Goal: Task Accomplishment & Management: Use online tool/utility

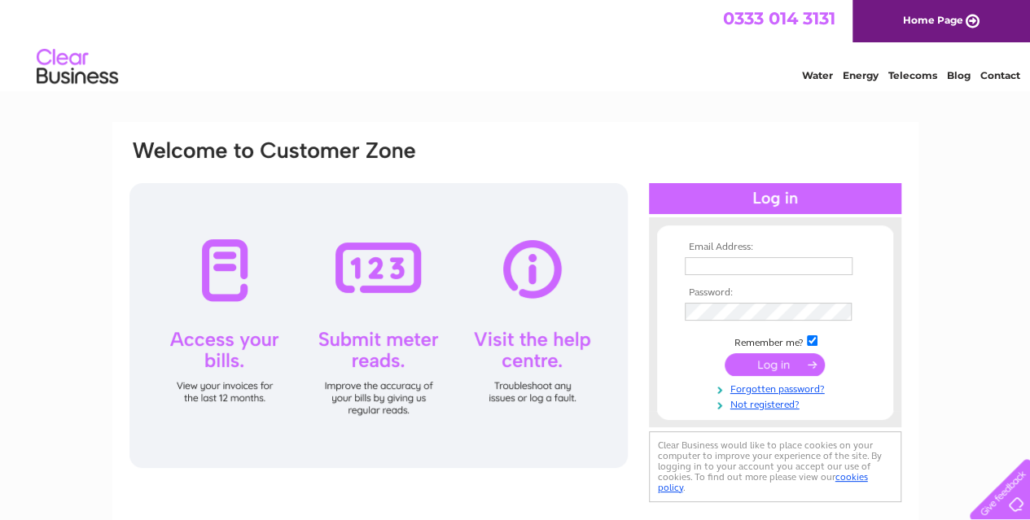
type input "[EMAIL_ADDRESS][DOMAIN_NAME]"
click at [779, 358] on input "submit" at bounding box center [775, 364] width 100 height 23
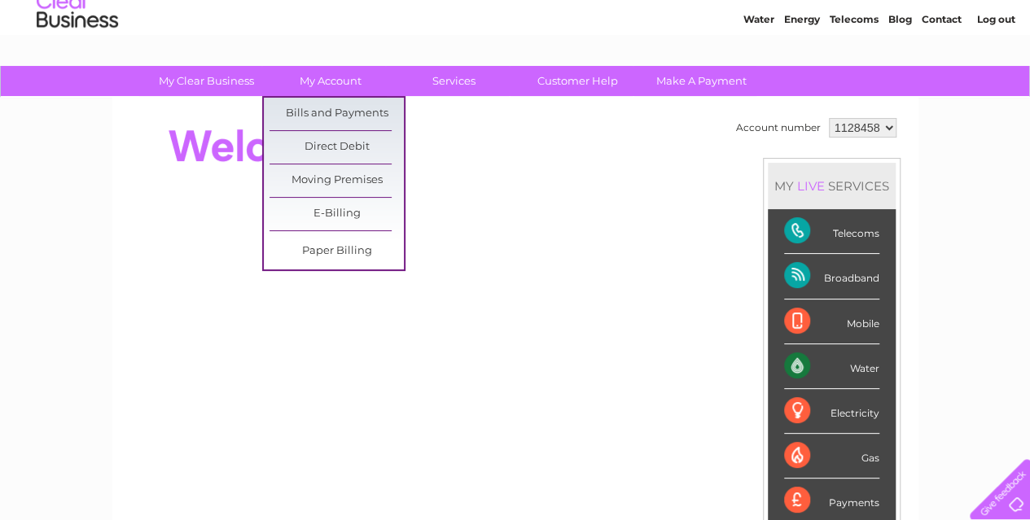
scroll to position [81, 0]
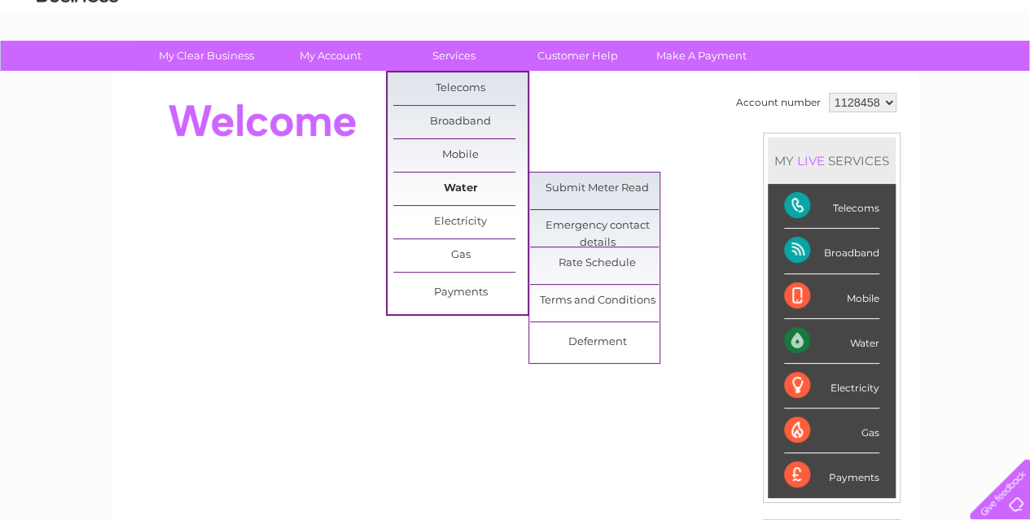
click at [466, 190] on link "Water" at bounding box center [460, 189] width 134 height 33
click at [563, 187] on link "Submit Meter Read" at bounding box center [597, 189] width 134 height 33
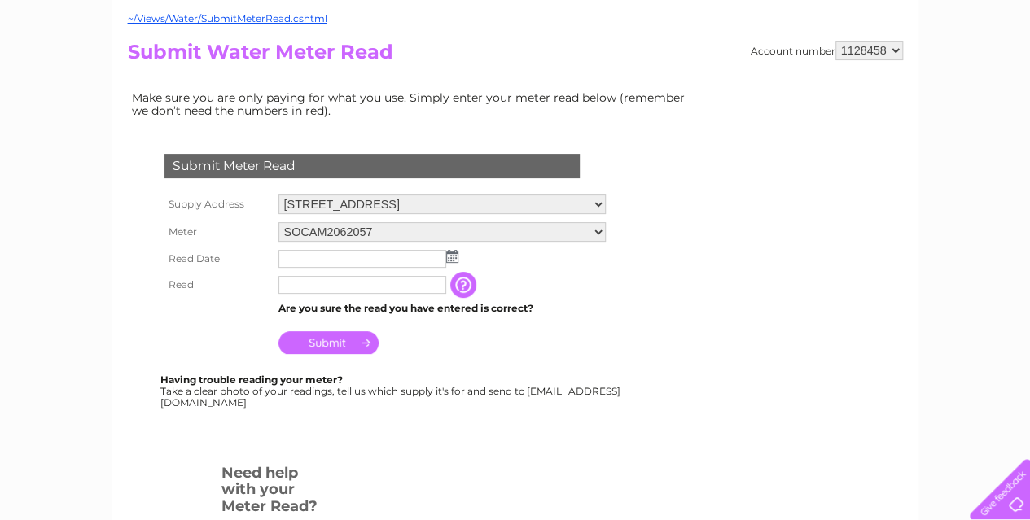
scroll to position [163, 0]
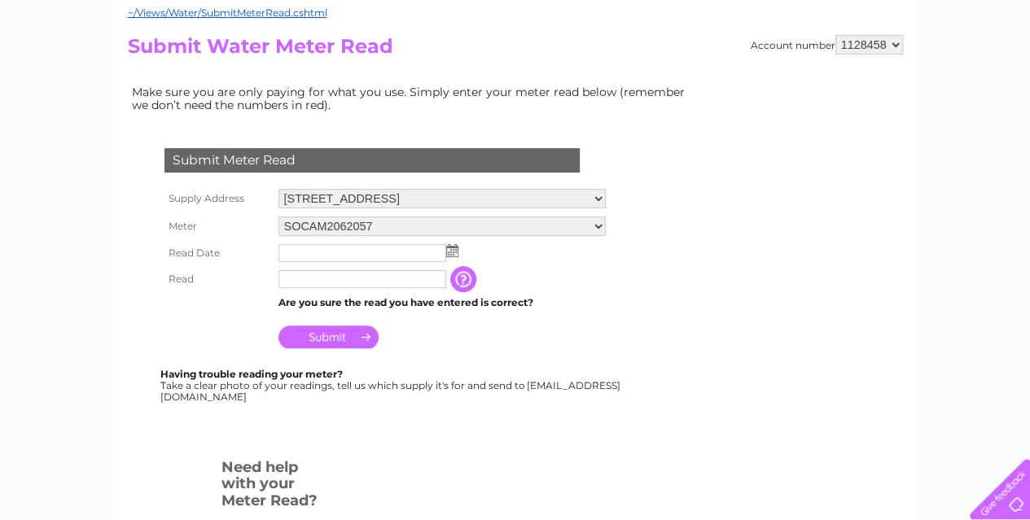
click at [451, 252] on img at bounding box center [452, 250] width 12 height 13
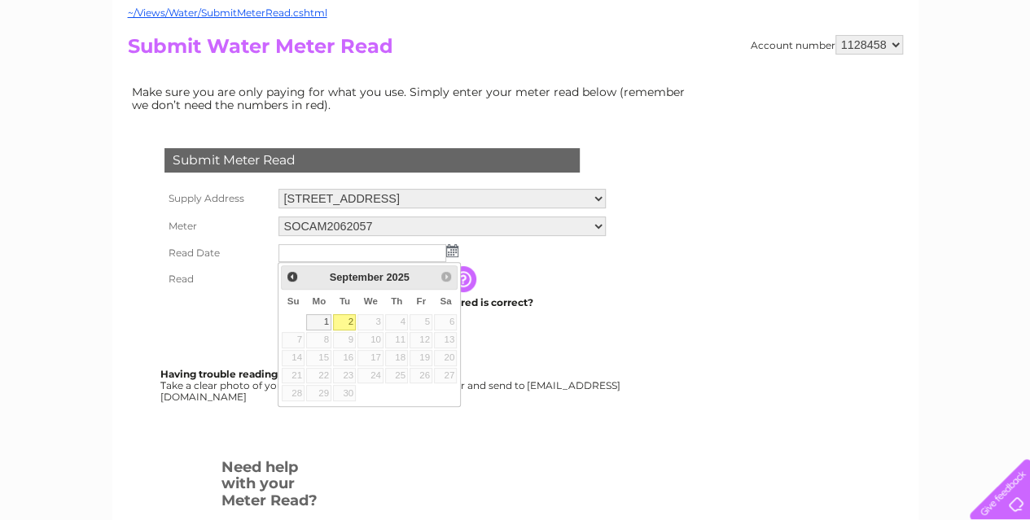
click at [337, 322] on link "2" at bounding box center [344, 322] width 23 height 16
type input "2025/09/02"
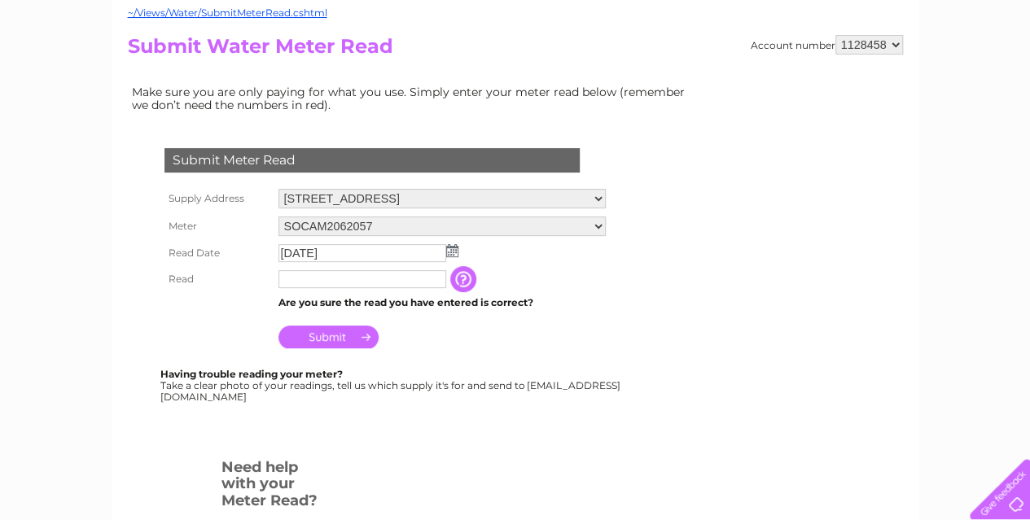
click at [358, 277] on input "text" at bounding box center [363, 279] width 168 height 18
type input "0980"
click at [345, 347] on input "Submit" at bounding box center [329, 337] width 100 height 23
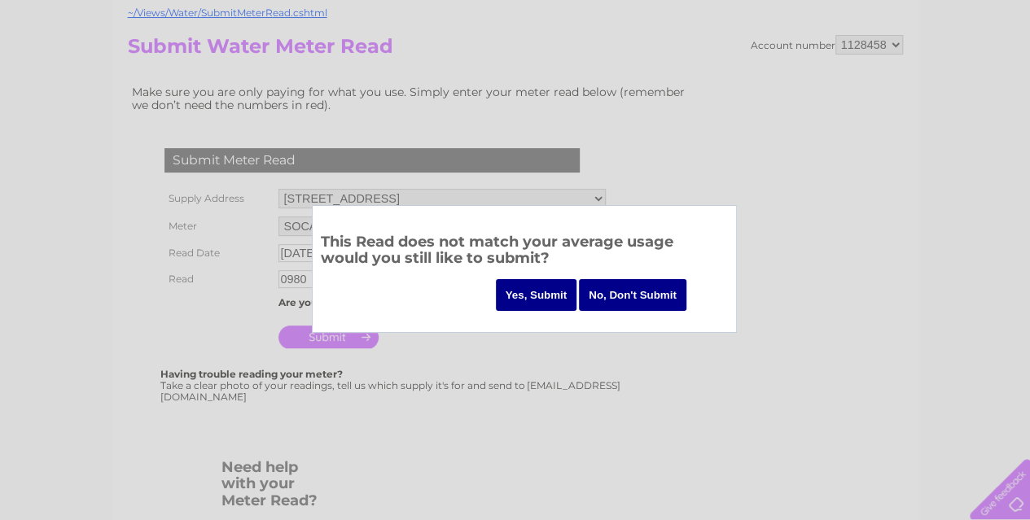
click at [541, 292] on input "Yes, Submit" at bounding box center [536, 295] width 81 height 32
